Goal: Task Accomplishment & Management: Manage account settings

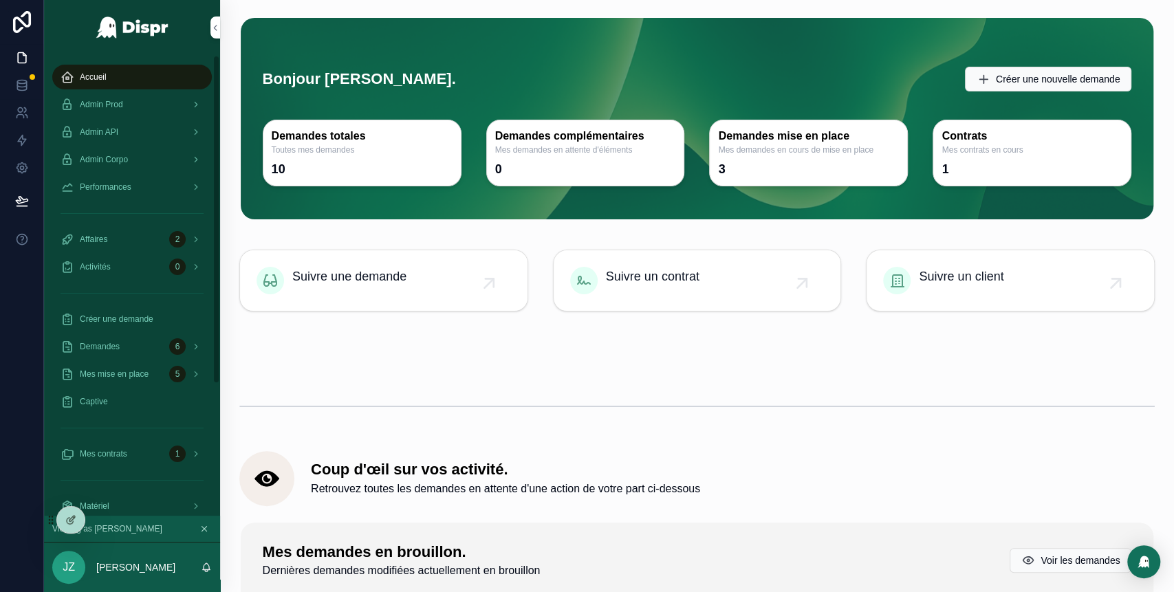
click at [137, 107] on div "Admin Prod" at bounding box center [132, 105] width 143 height 22
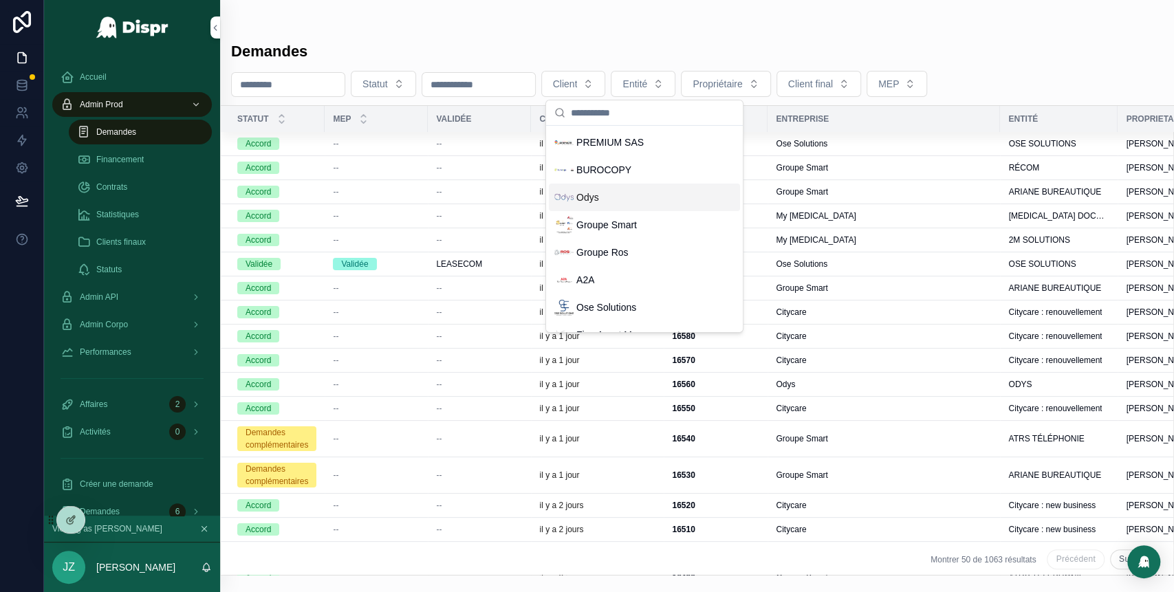
click at [599, 206] on div "Odys" at bounding box center [577, 197] width 45 height 19
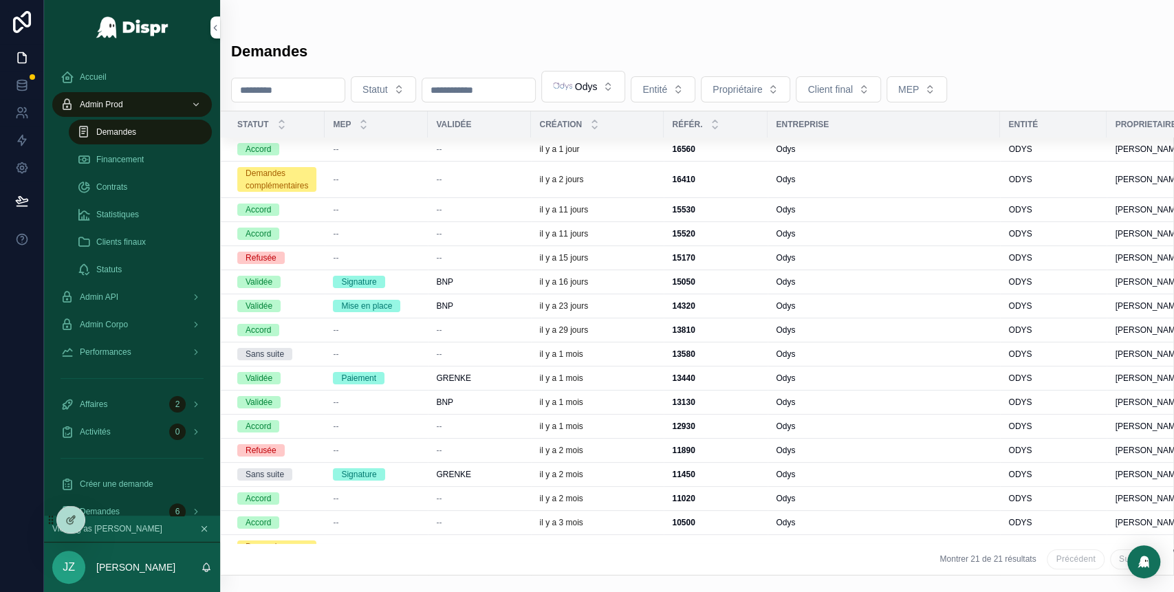
click at [499, 301] on div "BNP" at bounding box center [479, 306] width 87 height 11
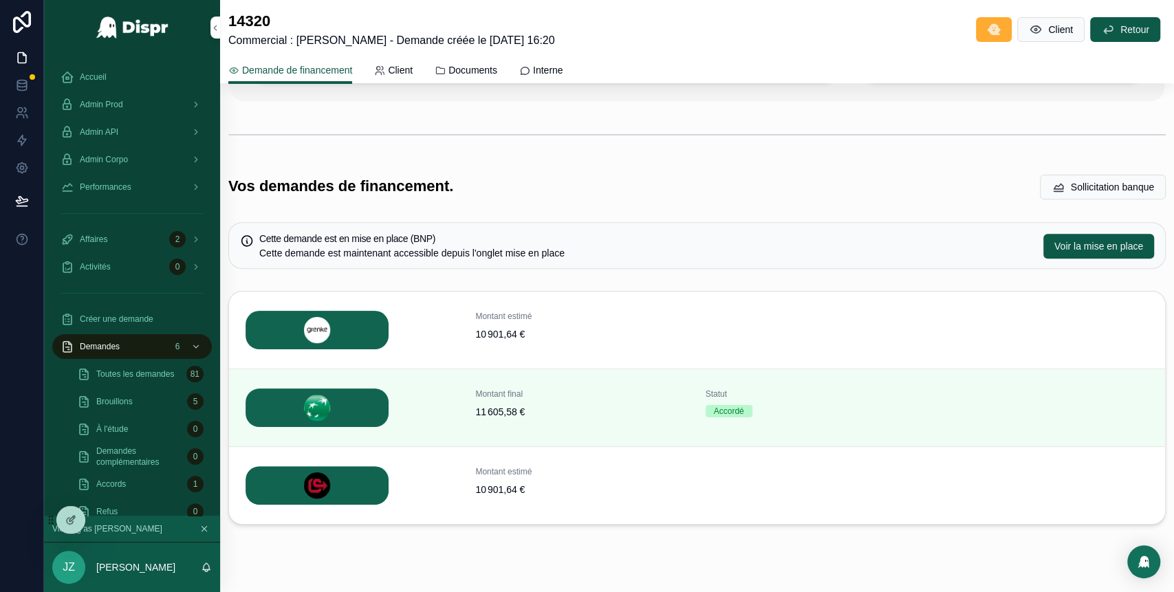
scroll to position [267, 0]
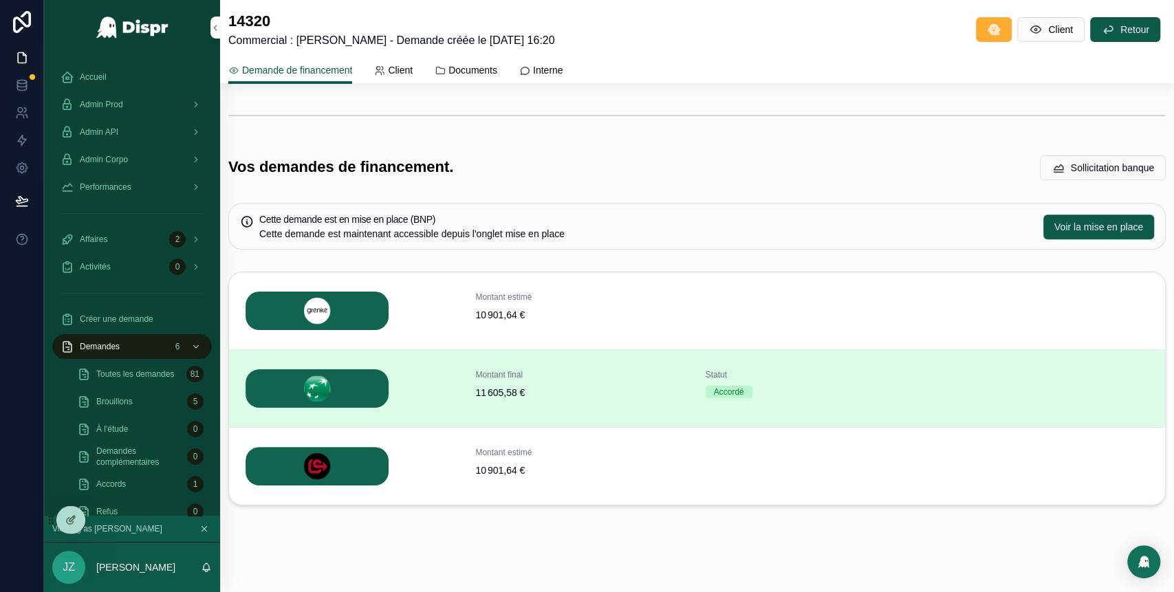
click at [0, 0] on button "Détails" at bounding box center [0, 0] width 0 height 0
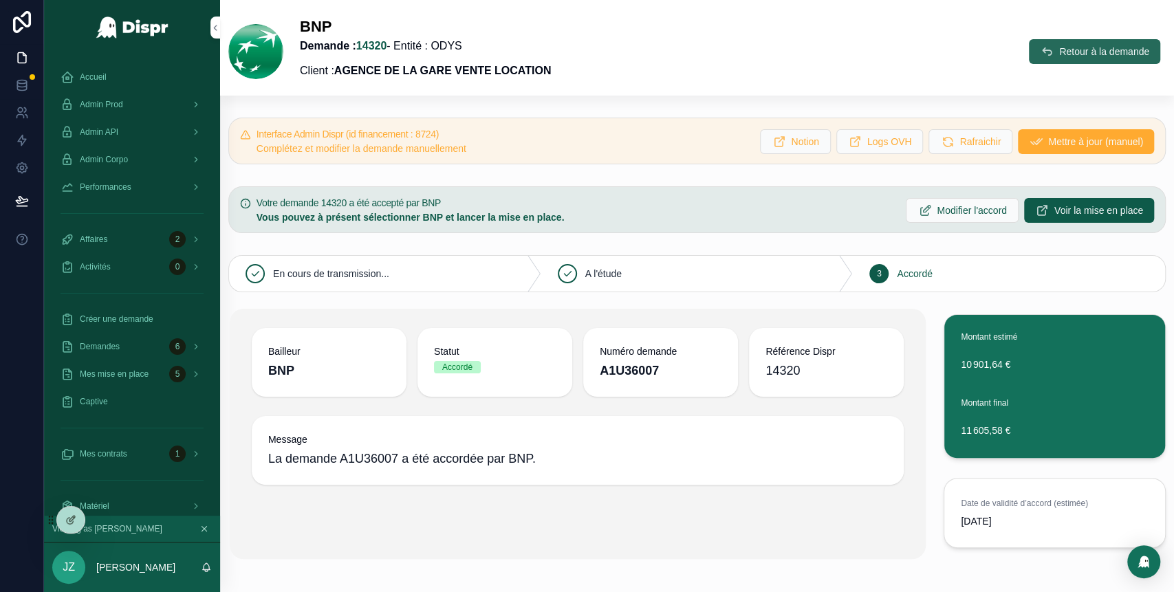
click at [1029, 50] on button "Retour à la demande" at bounding box center [1094, 51] width 131 height 25
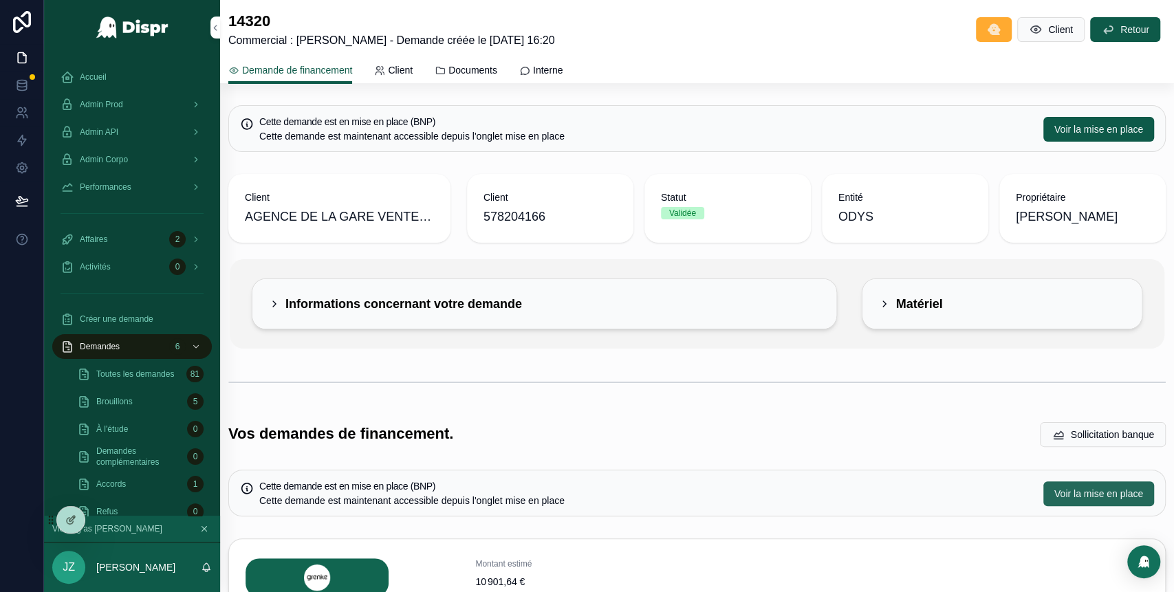
click at [1055, 484] on button "Voir la mise en place" at bounding box center [1099, 494] width 111 height 25
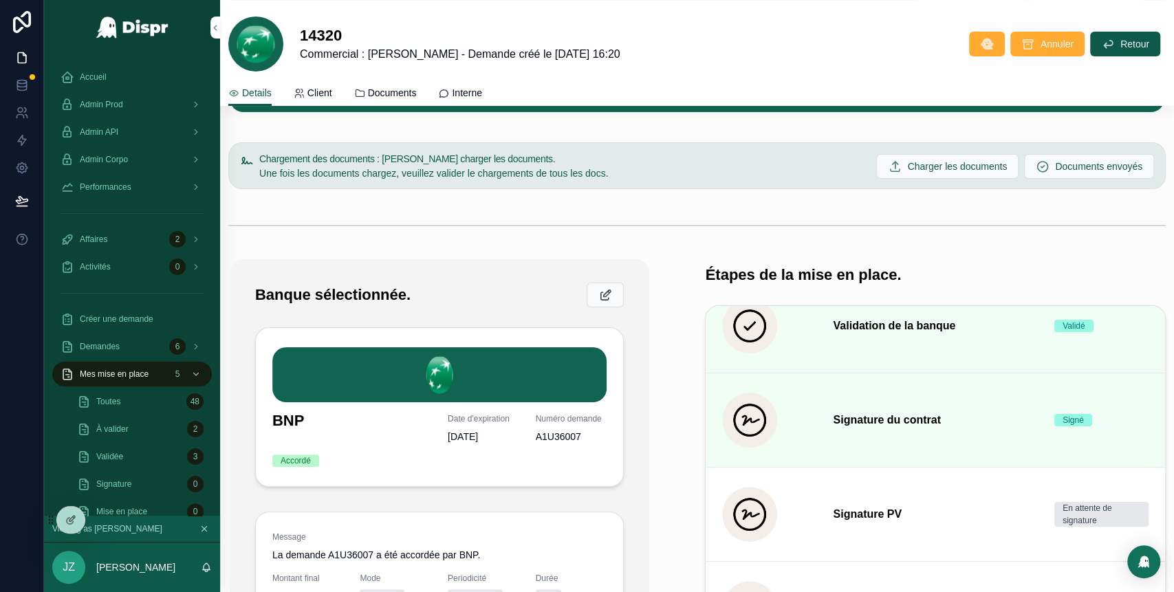
scroll to position [147, 0]
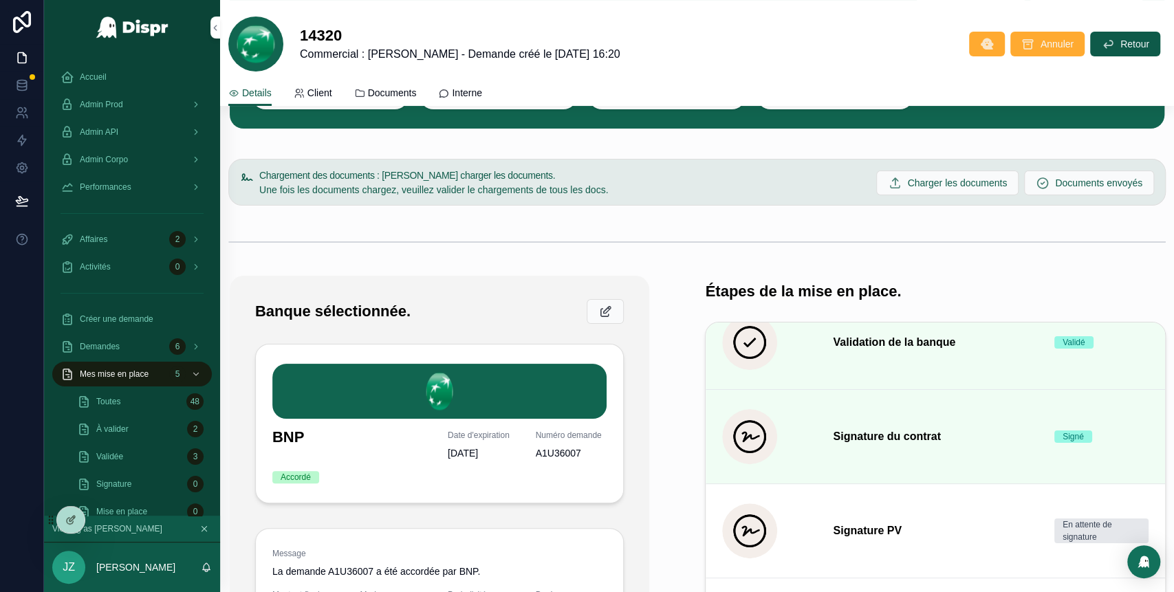
click at [0, 0] on icon "scrollable content" at bounding box center [0, 0] width 0 height 0
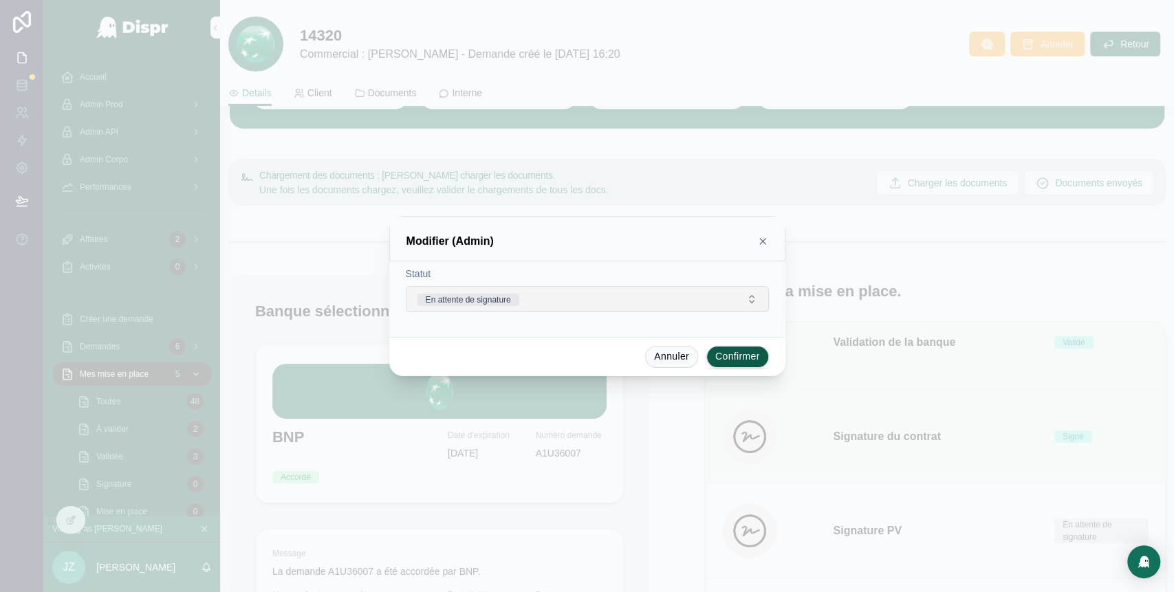
click at [658, 303] on button "En attente de signature" at bounding box center [587, 299] width 363 height 26
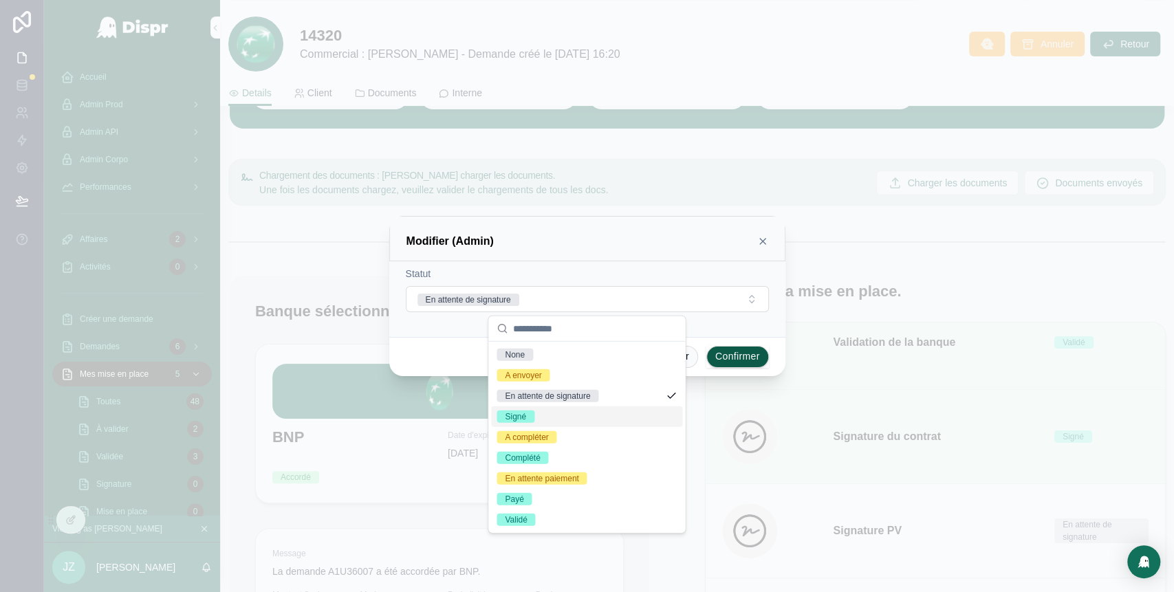
click at [535, 418] on span "Signé" at bounding box center [516, 417] width 38 height 12
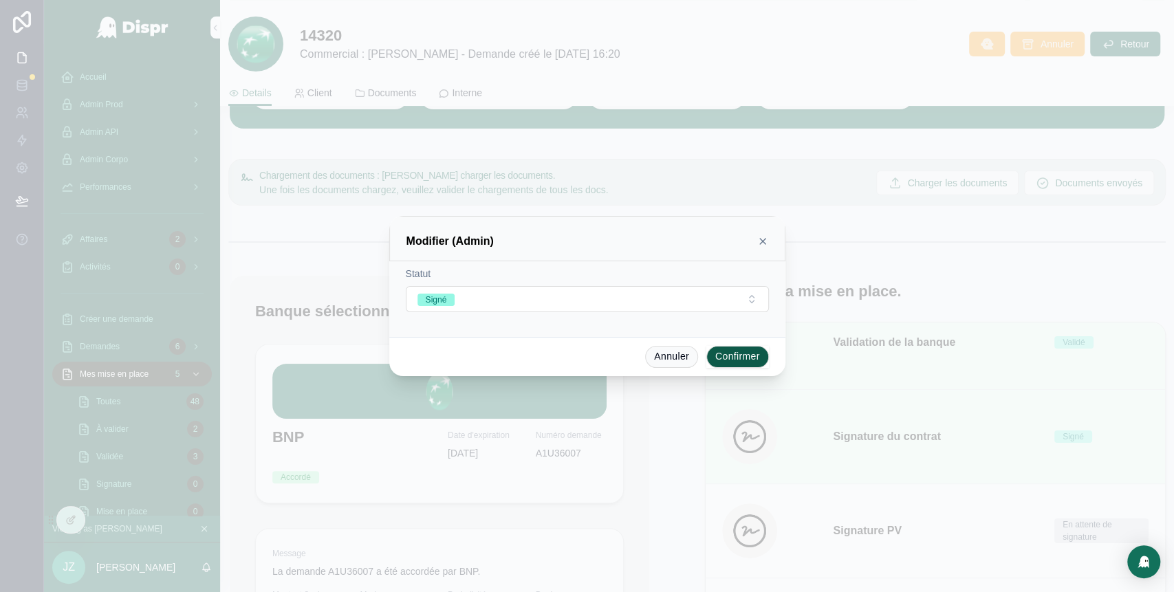
click at [732, 352] on button "Confirmer" at bounding box center [738, 357] width 63 height 22
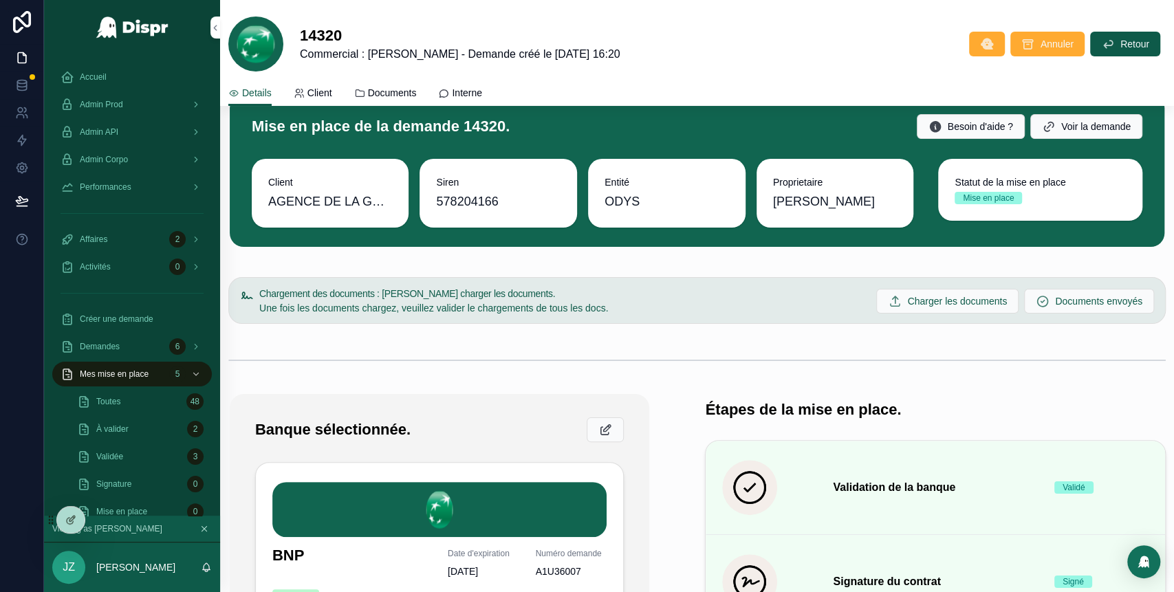
scroll to position [20, 0]
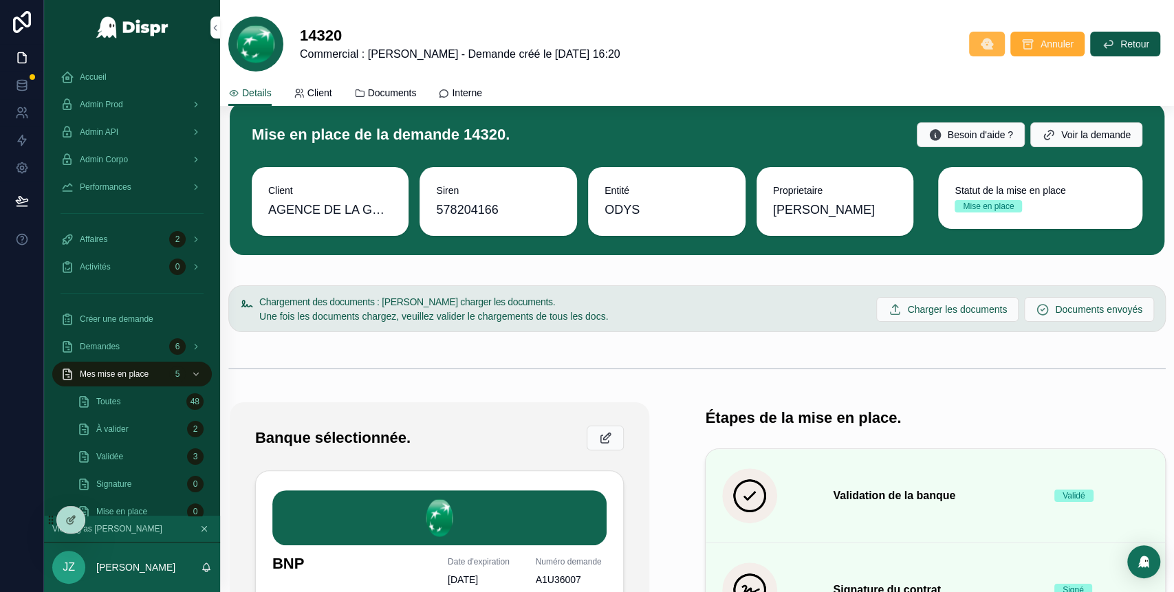
click at [980, 41] on icon "scrollable content" at bounding box center [987, 44] width 14 height 14
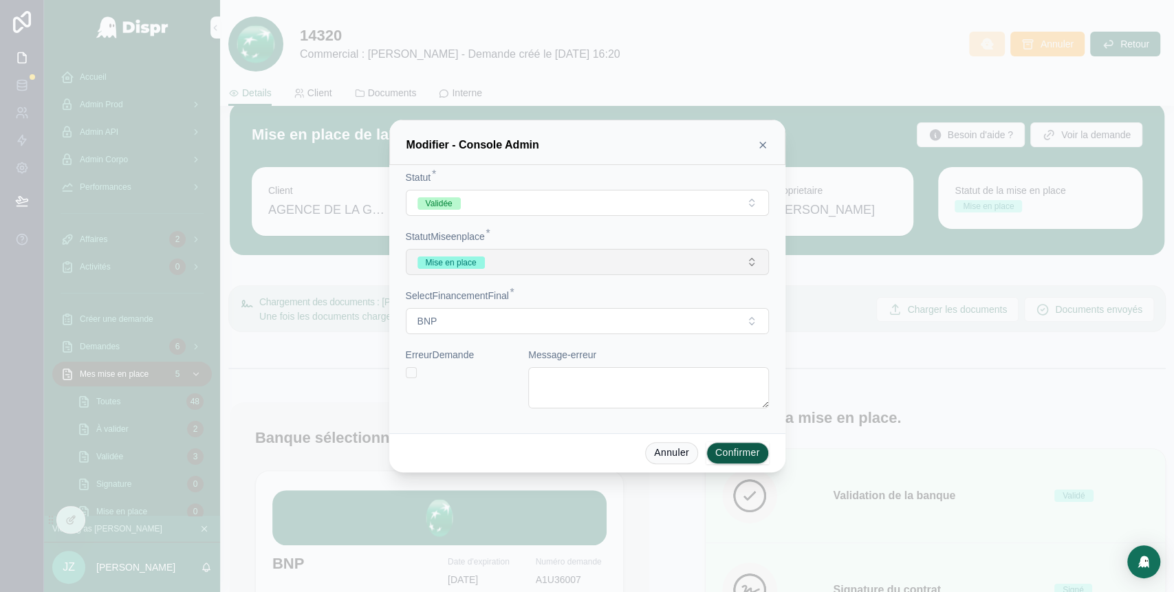
click at [744, 254] on button "Mise en place" at bounding box center [587, 262] width 363 height 26
click at [765, 143] on icon at bounding box center [763, 145] width 6 height 6
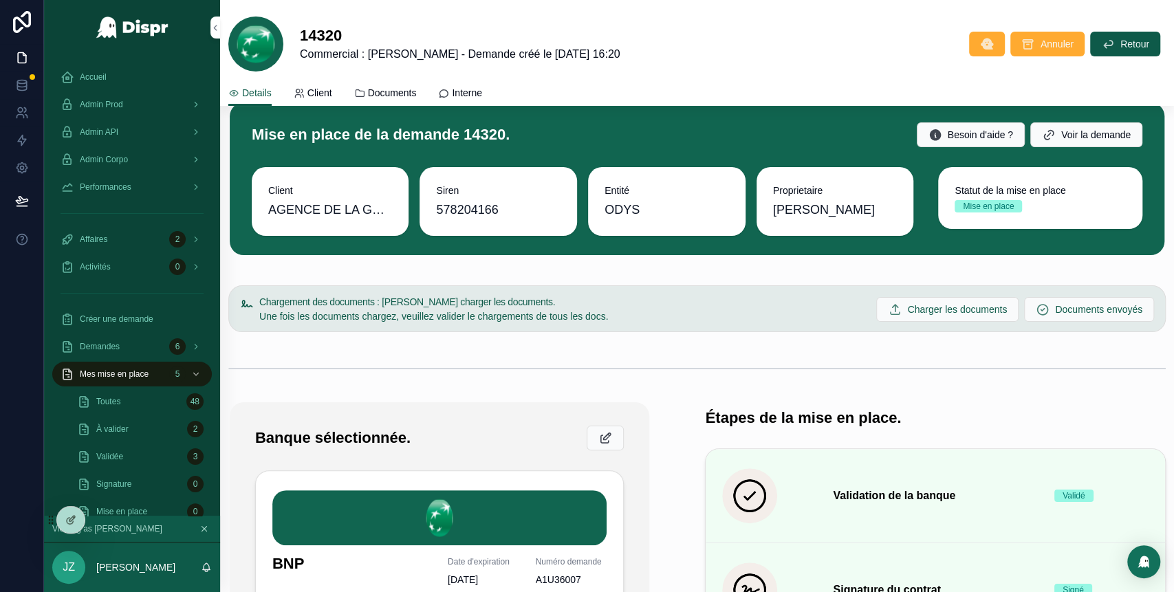
click at [380, 103] on link "Documents" at bounding box center [385, 95] width 63 height 28
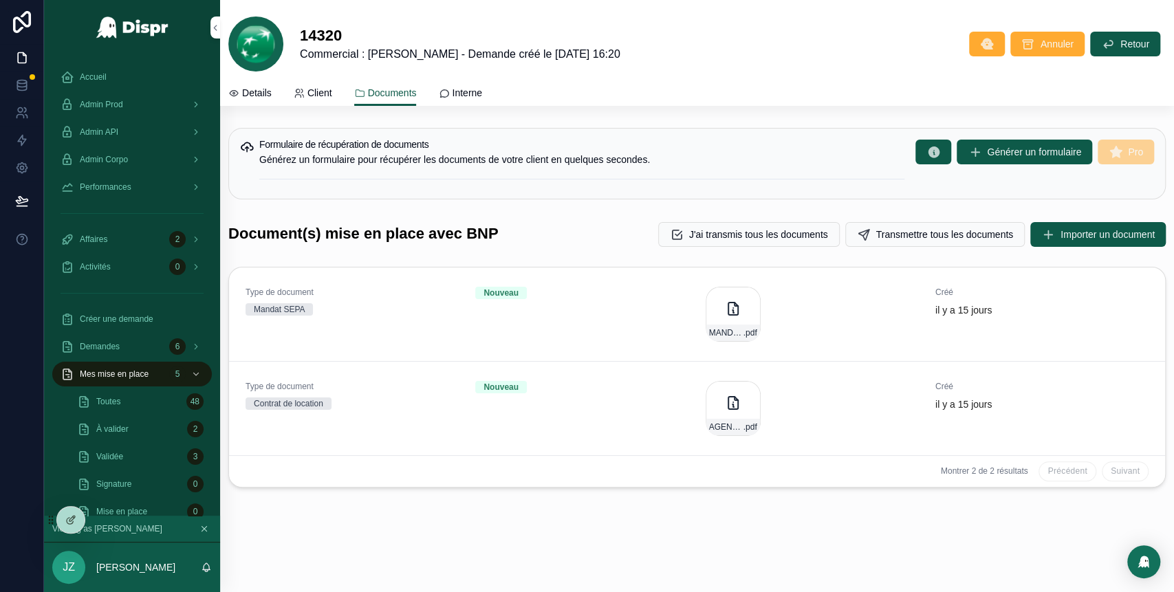
click at [269, 85] on link "Details" at bounding box center [249, 95] width 43 height 28
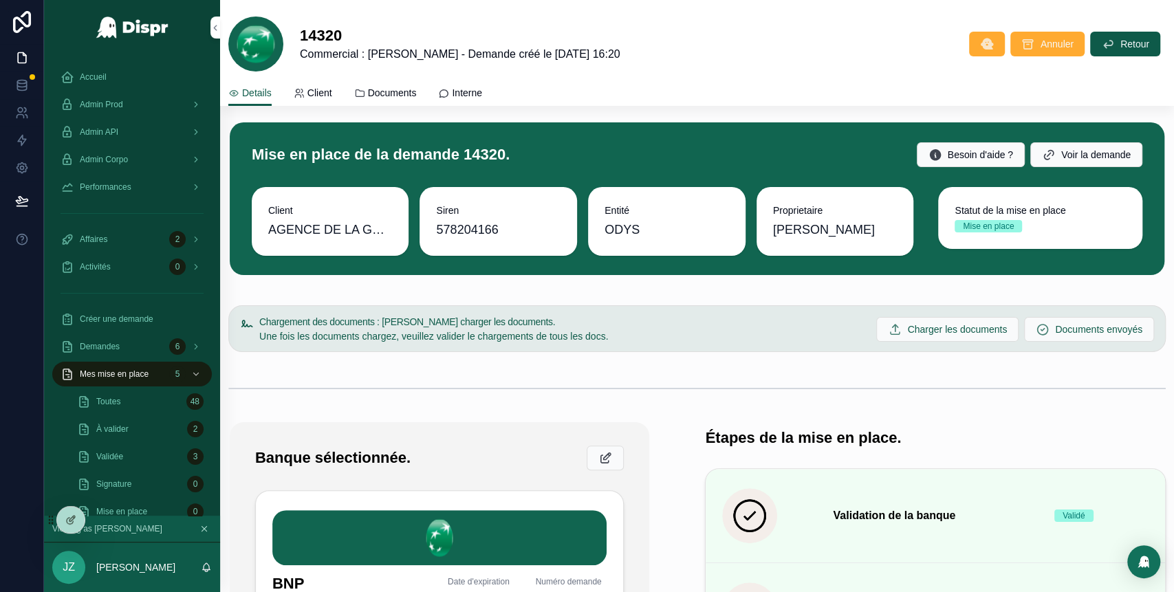
click at [396, 98] on span "Documents" at bounding box center [392, 93] width 49 height 14
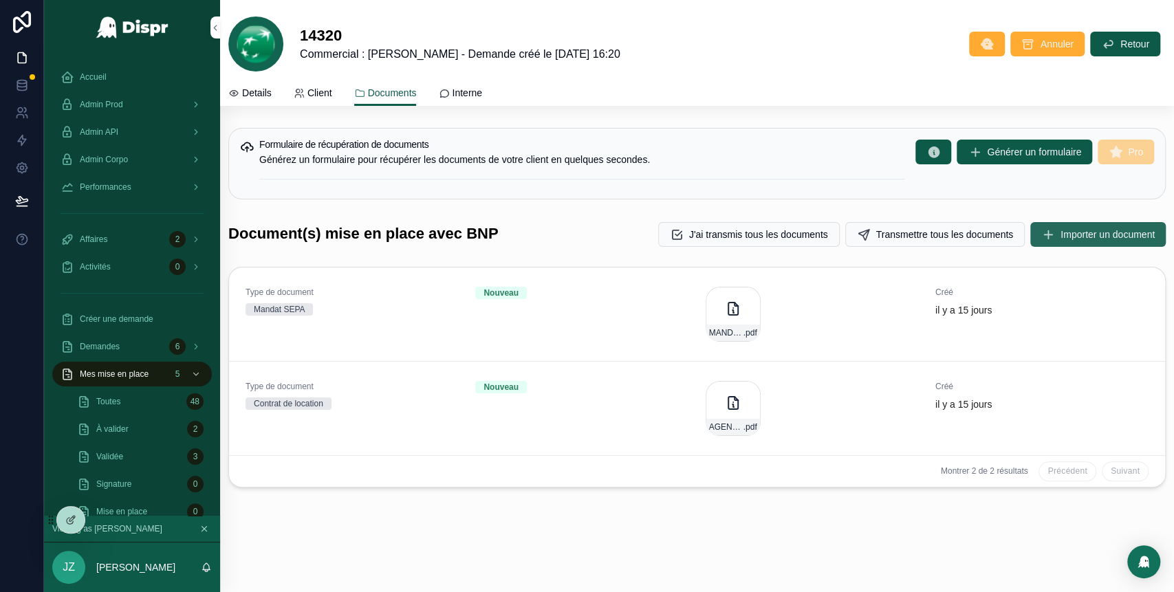
click at [1059, 243] on button "Importer un document" at bounding box center [1099, 234] width 136 height 25
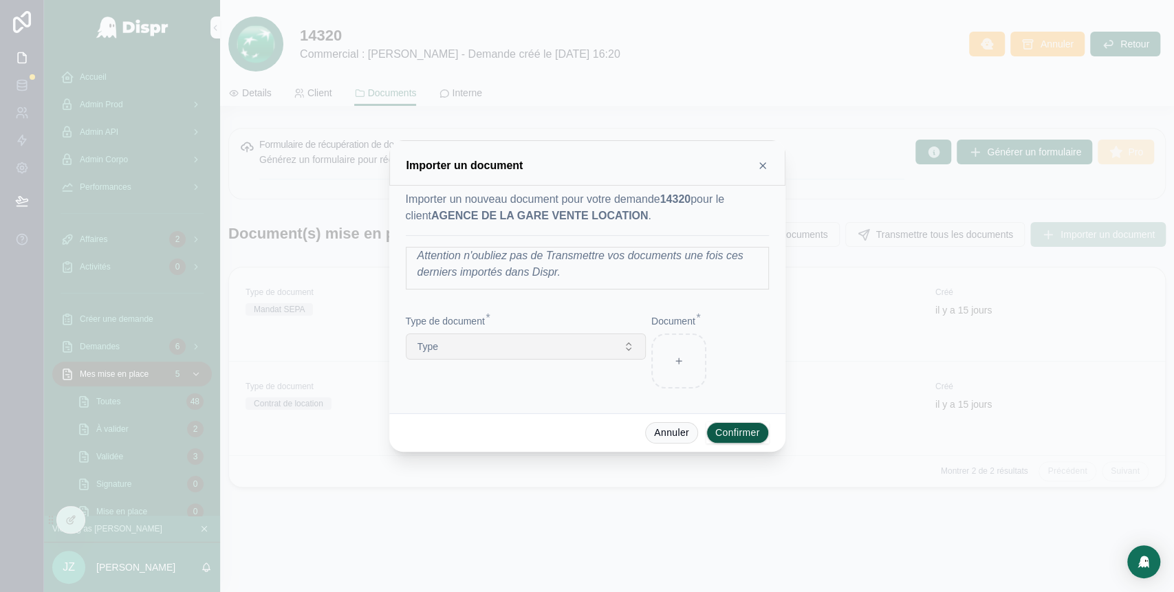
click at [583, 341] on button "Type" at bounding box center [526, 347] width 240 height 26
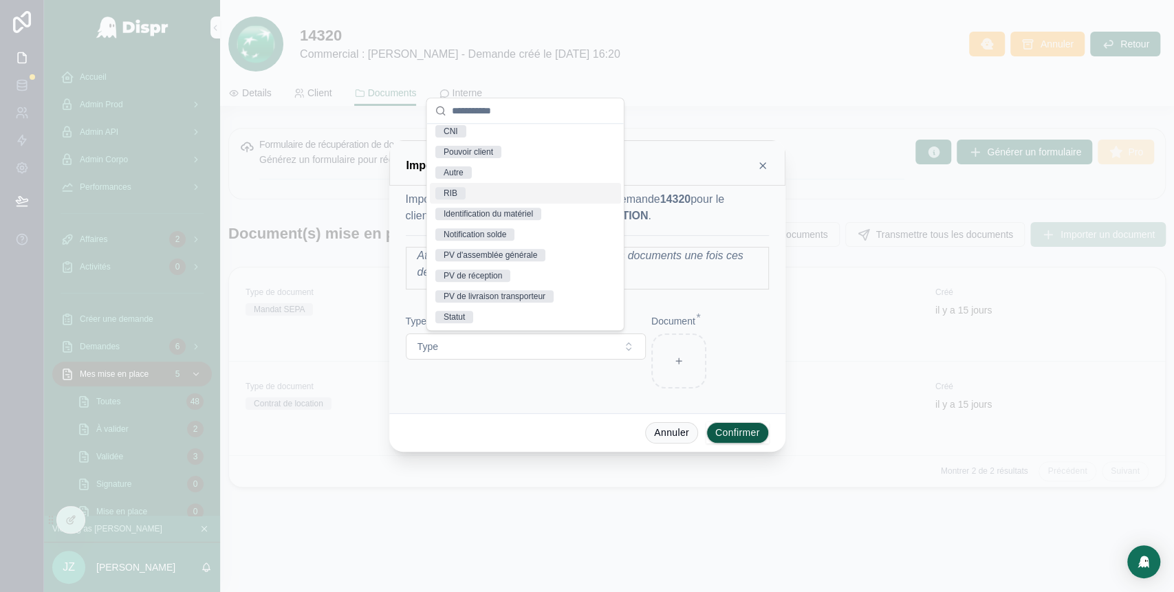
scroll to position [385, 0]
click at [502, 277] on div "PV de réception" at bounding box center [473, 276] width 58 height 12
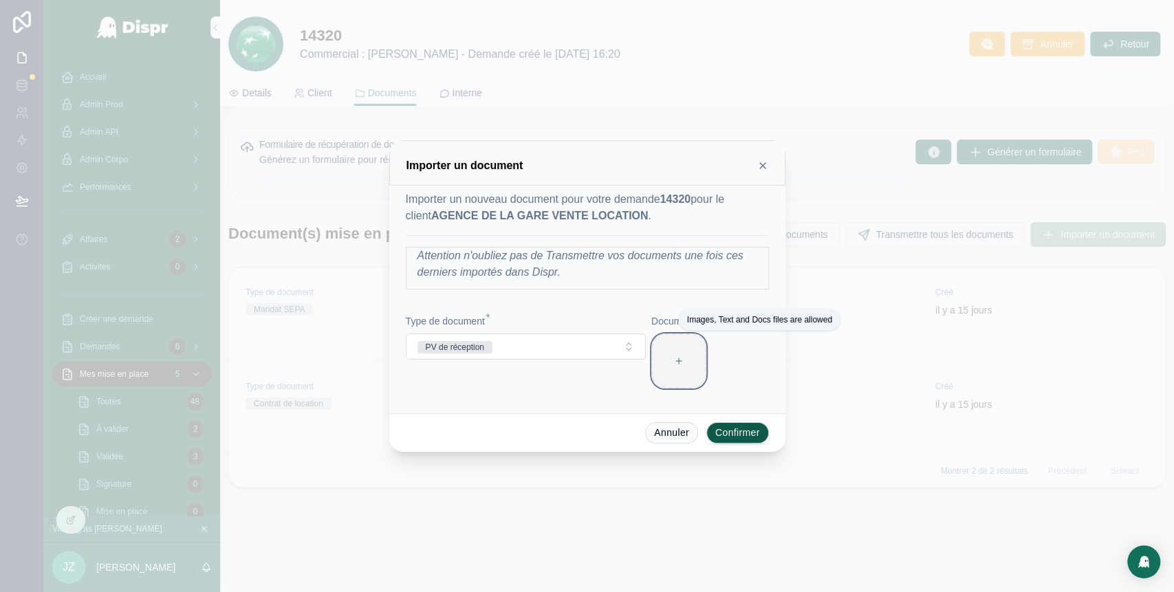
click at [696, 352] on div at bounding box center [679, 361] width 55 height 55
type input "**********"
click at [747, 428] on button "Confirmer" at bounding box center [738, 433] width 63 height 22
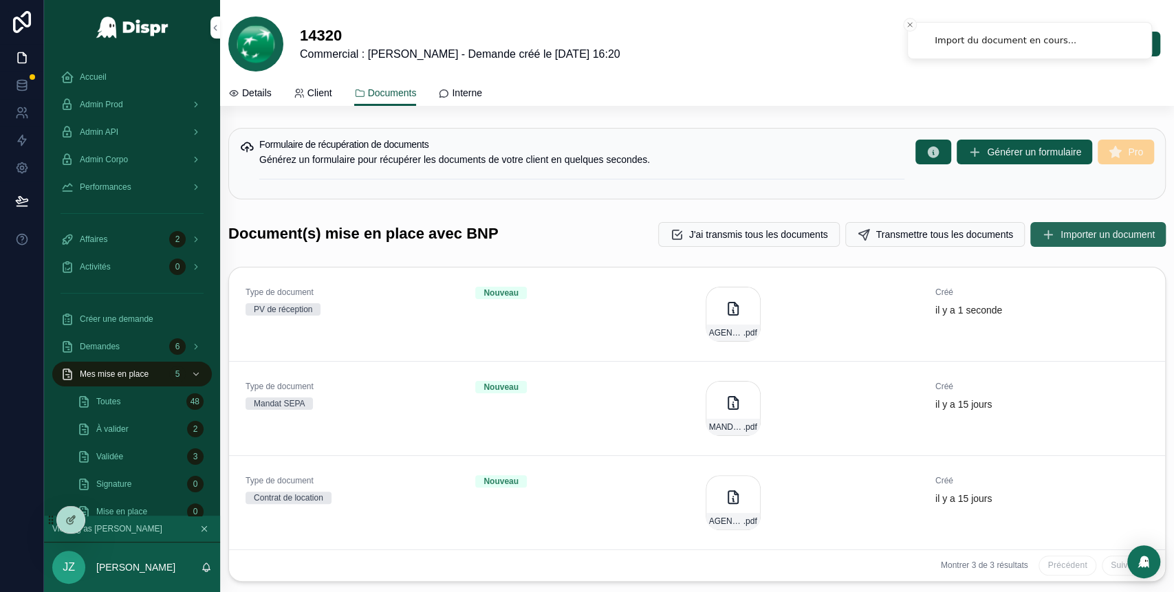
click at [1061, 235] on span "Importer un document" at bounding box center [1108, 235] width 94 height 14
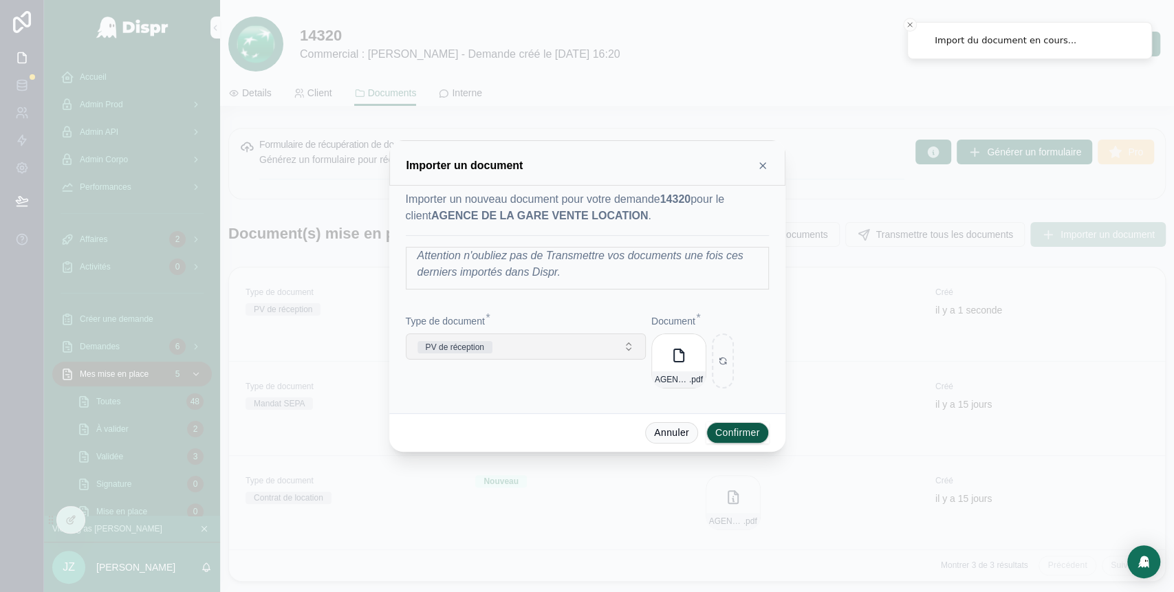
click at [562, 344] on button "PV de réception" at bounding box center [526, 347] width 240 height 26
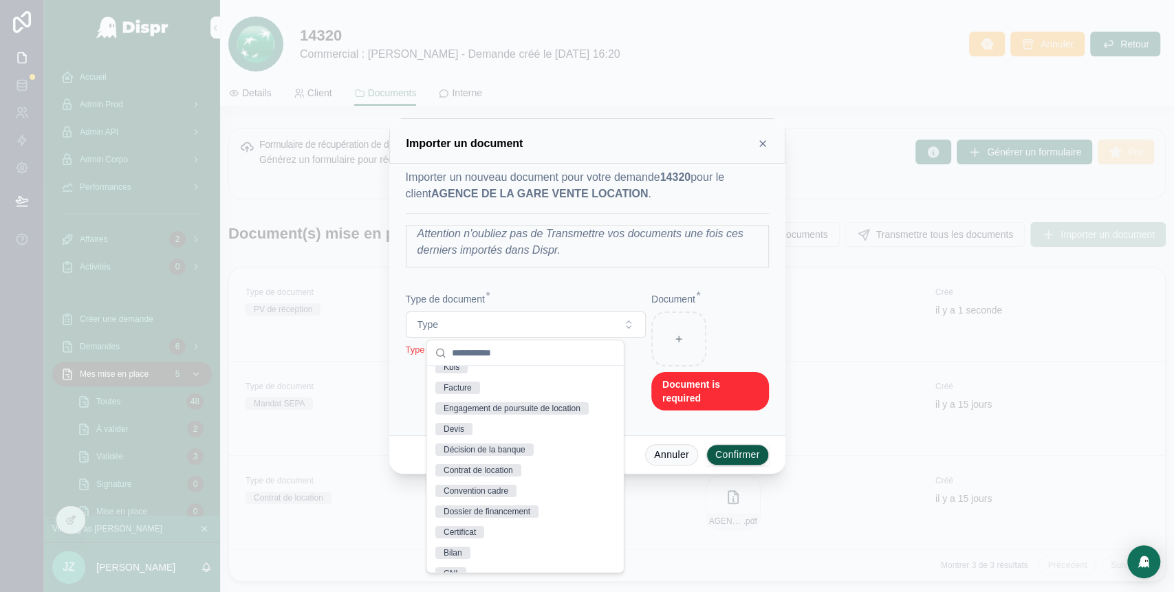
scroll to position [176, 0]
click at [506, 457] on div "Décision de la banque" at bounding box center [485, 450] width 82 height 12
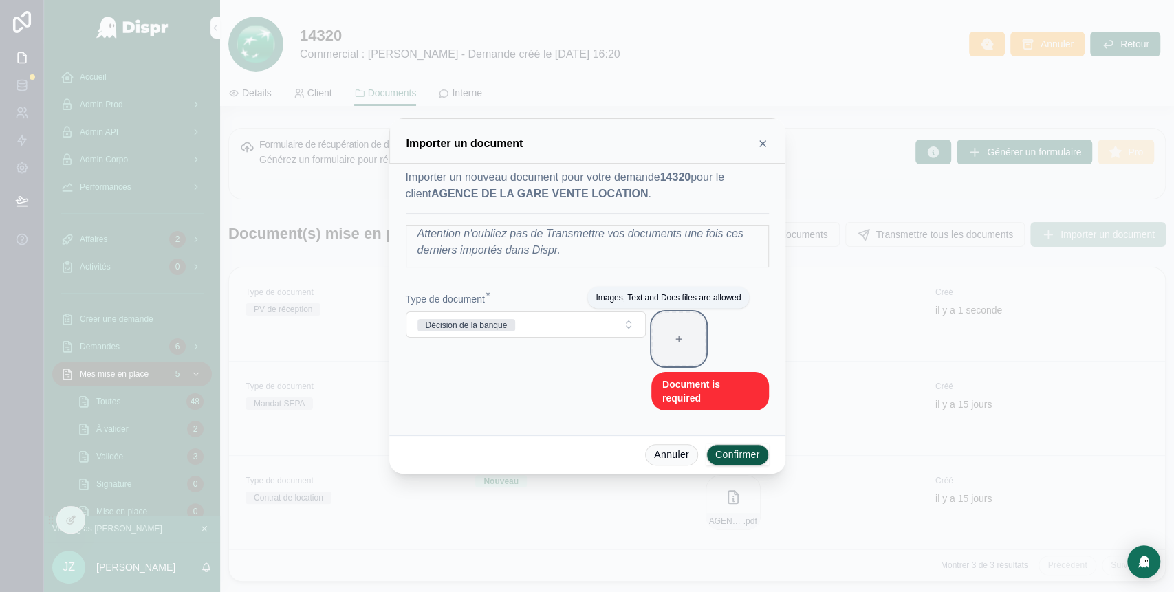
click at [695, 341] on div at bounding box center [679, 339] width 55 height 55
type input "**********"
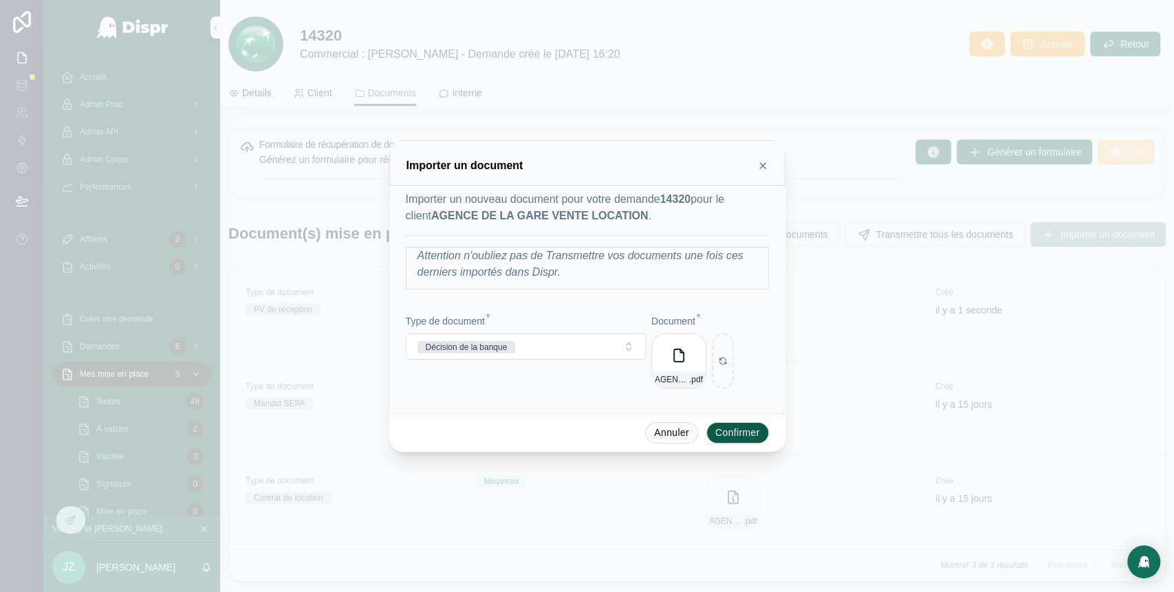
click at [749, 431] on button "Confirmer" at bounding box center [738, 433] width 63 height 22
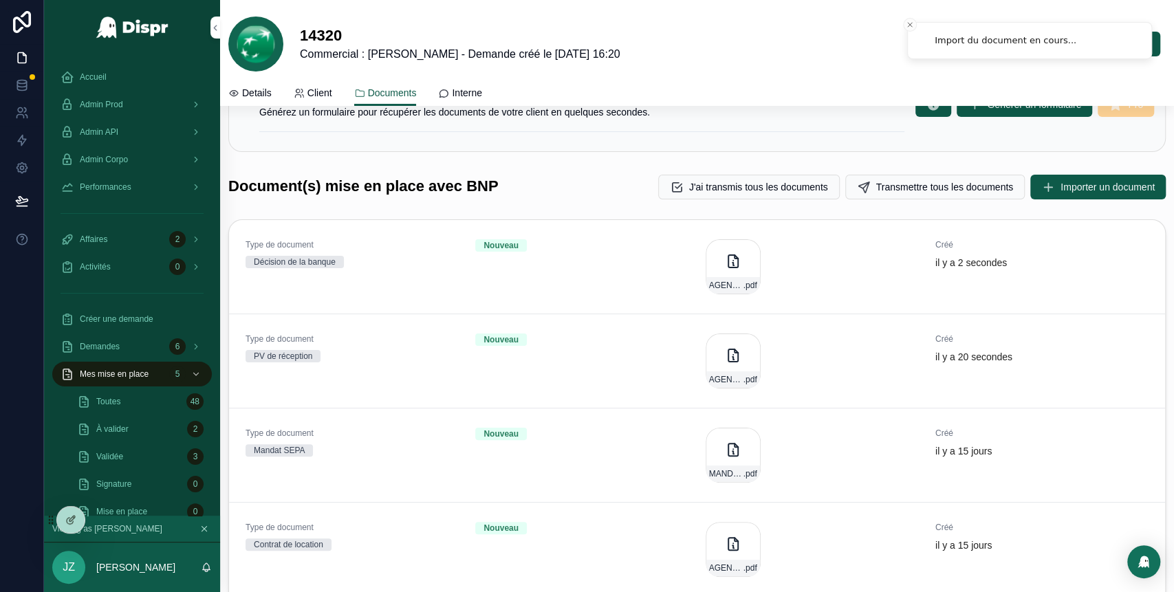
scroll to position [0, 0]
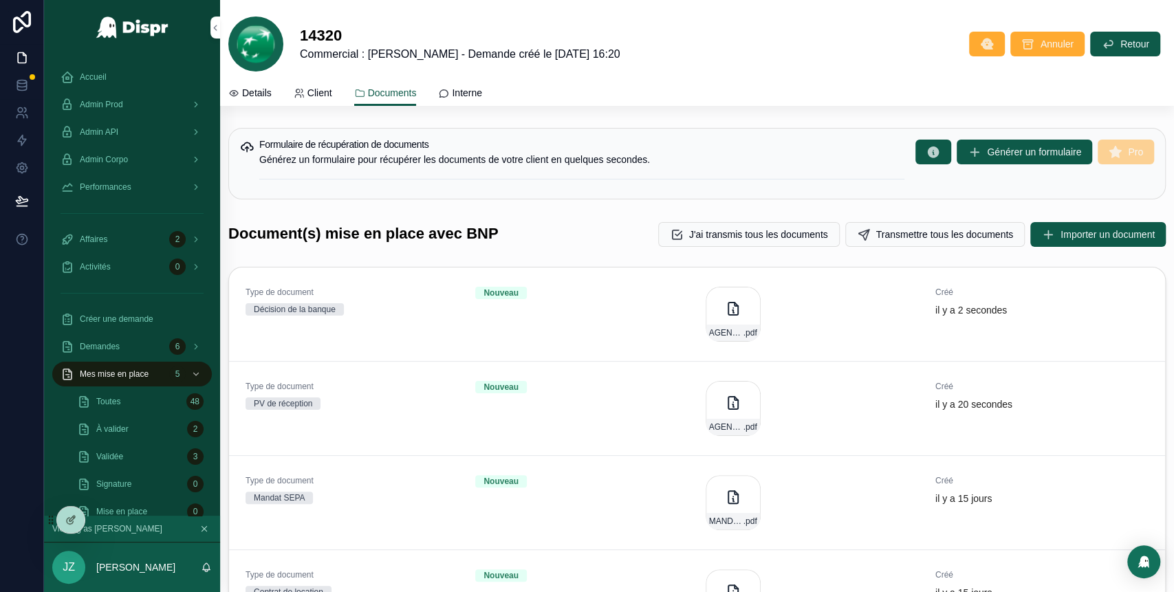
click at [264, 90] on span "Details" at bounding box center [257, 93] width 30 height 14
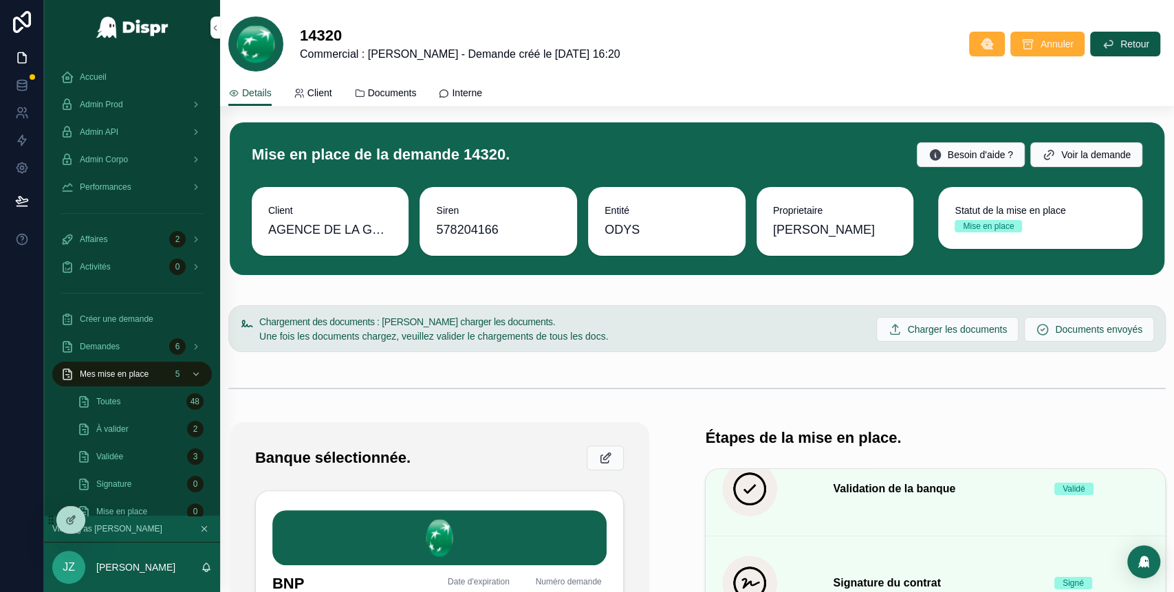
click at [321, 83] on link "Client" at bounding box center [313, 95] width 39 height 28
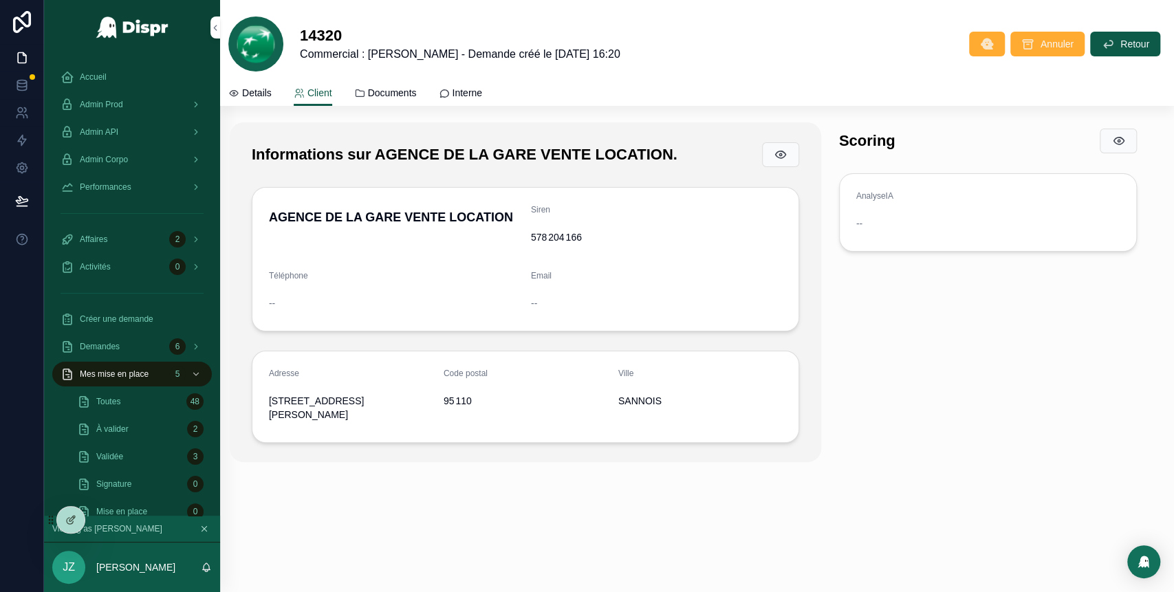
click at [410, 85] on link "Documents" at bounding box center [385, 95] width 63 height 28
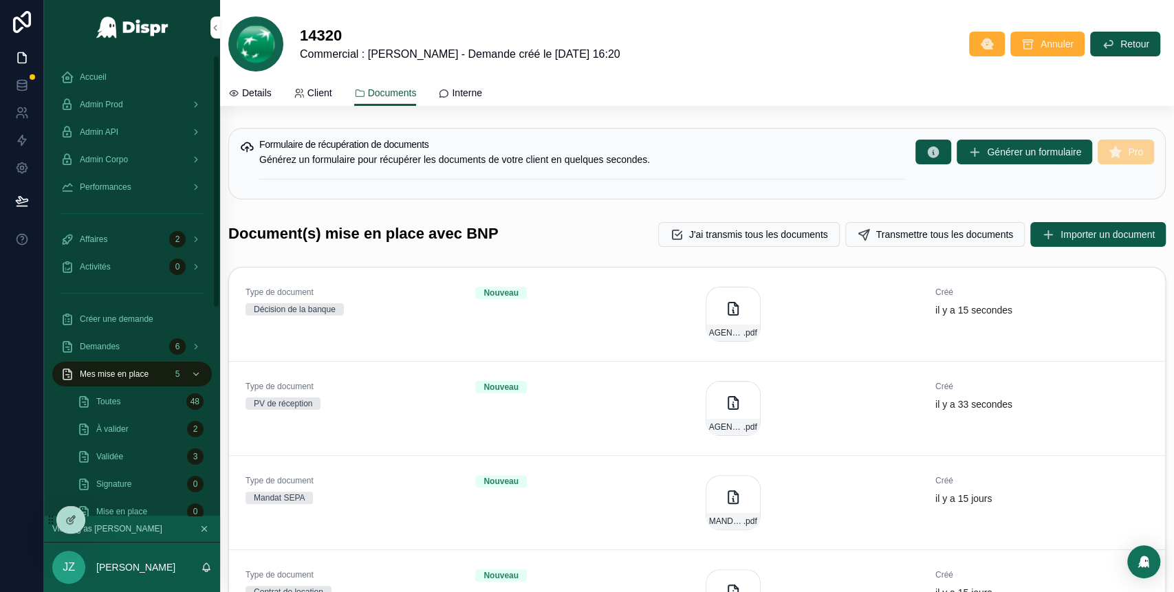
click at [100, 76] on span "Accueil" at bounding box center [93, 77] width 27 height 11
